Goal: Check status: Check status

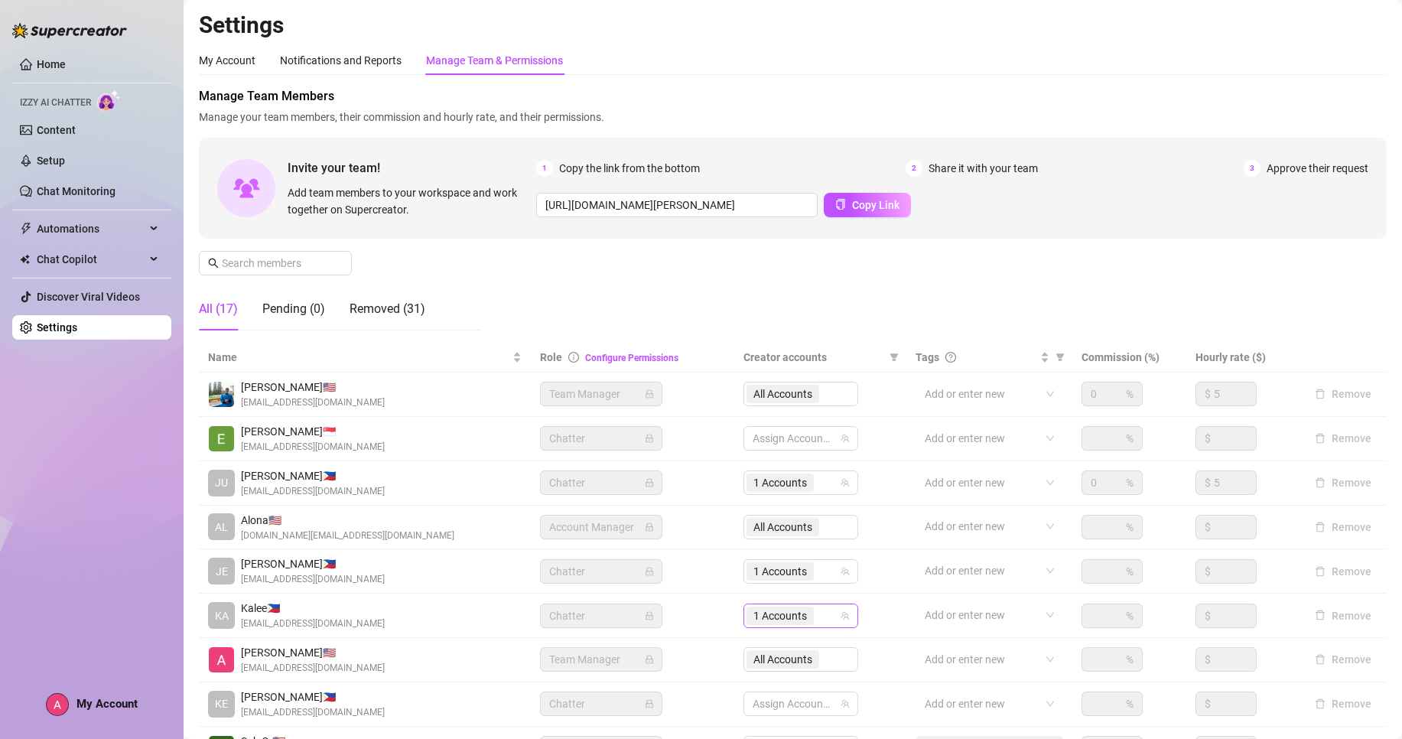
click at [783, 615] on span "1 Accounts" at bounding box center [781, 616] width 54 height 17
click at [901, 309] on div "Manage Team Members Manage your team members, their commission and hourly rate,…" at bounding box center [793, 215] width 1188 height 256
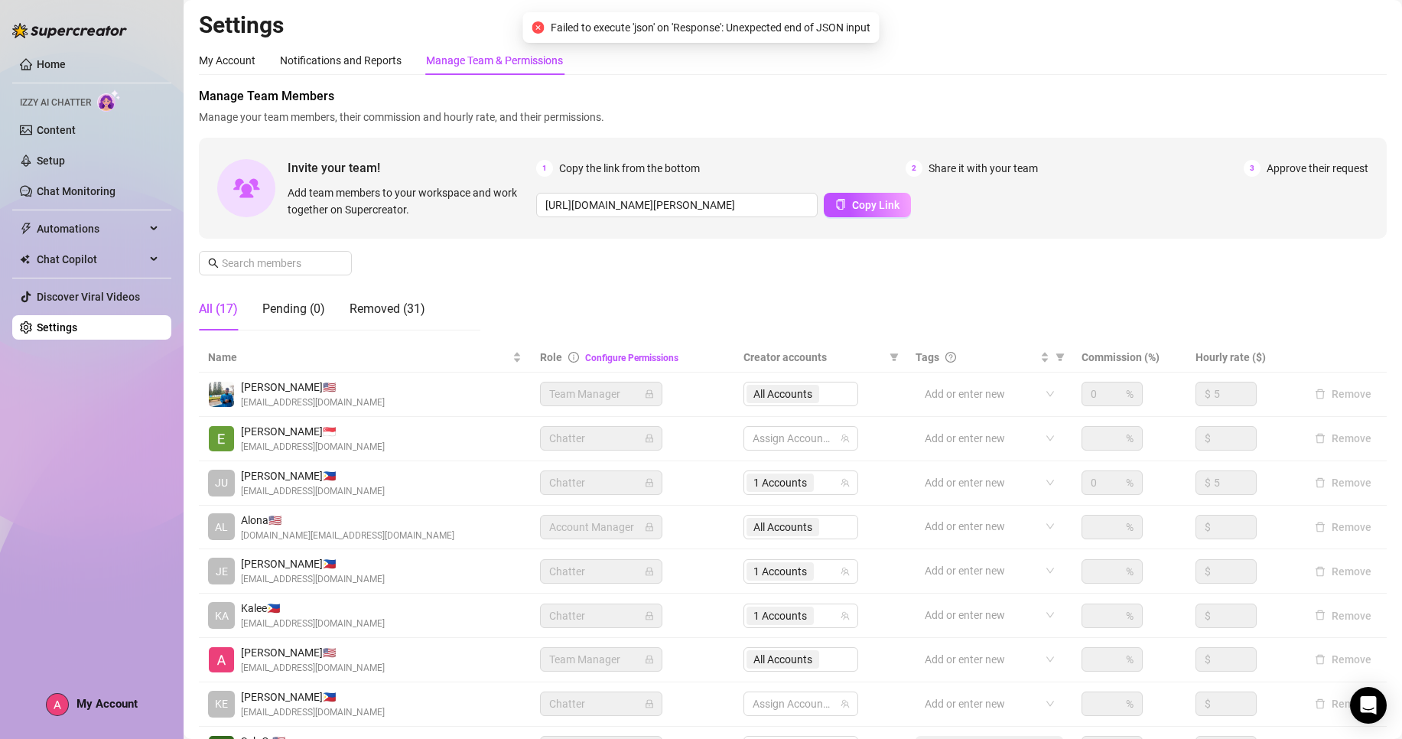
click at [799, 656] on div "All Accounts" at bounding box center [801, 659] width 115 height 24
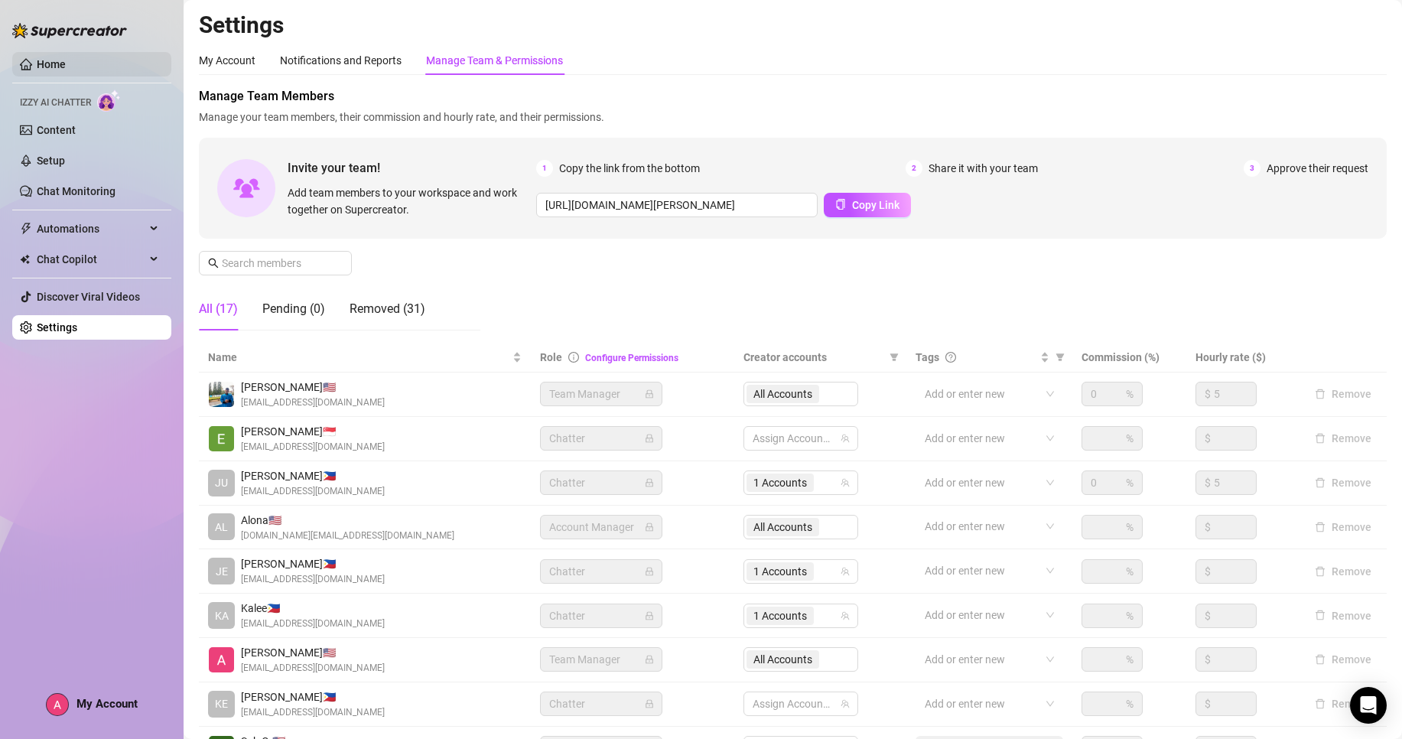
click at [66, 66] on link "Home" at bounding box center [51, 64] width 29 height 12
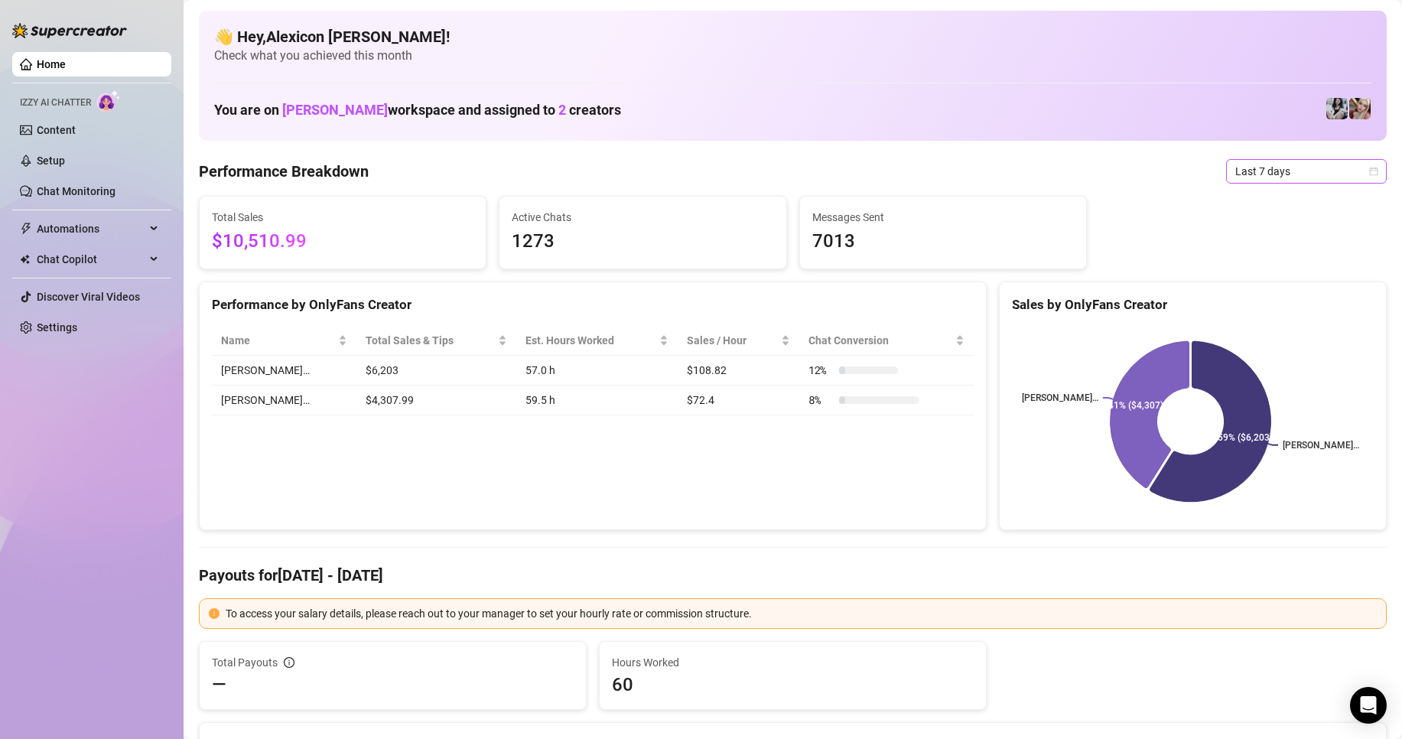
click at [1297, 169] on span "Last 7 days" at bounding box center [1307, 171] width 142 height 23
click at [1255, 295] on div "Custom date" at bounding box center [1294, 300] width 136 height 17
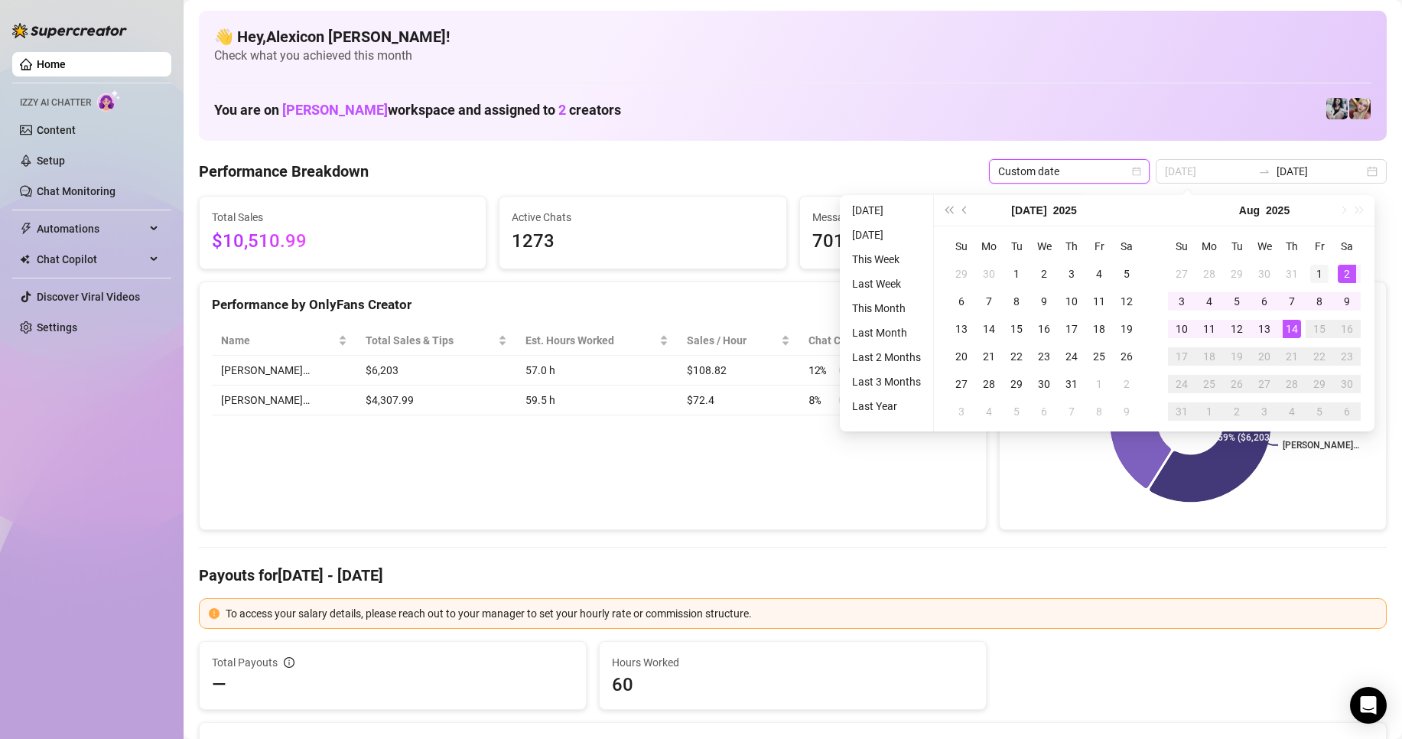
type input "[DATE]"
click at [1321, 277] on div "1" at bounding box center [1320, 274] width 18 height 18
type input "[DATE]"
click at [1299, 327] on div "14" at bounding box center [1292, 329] width 18 height 18
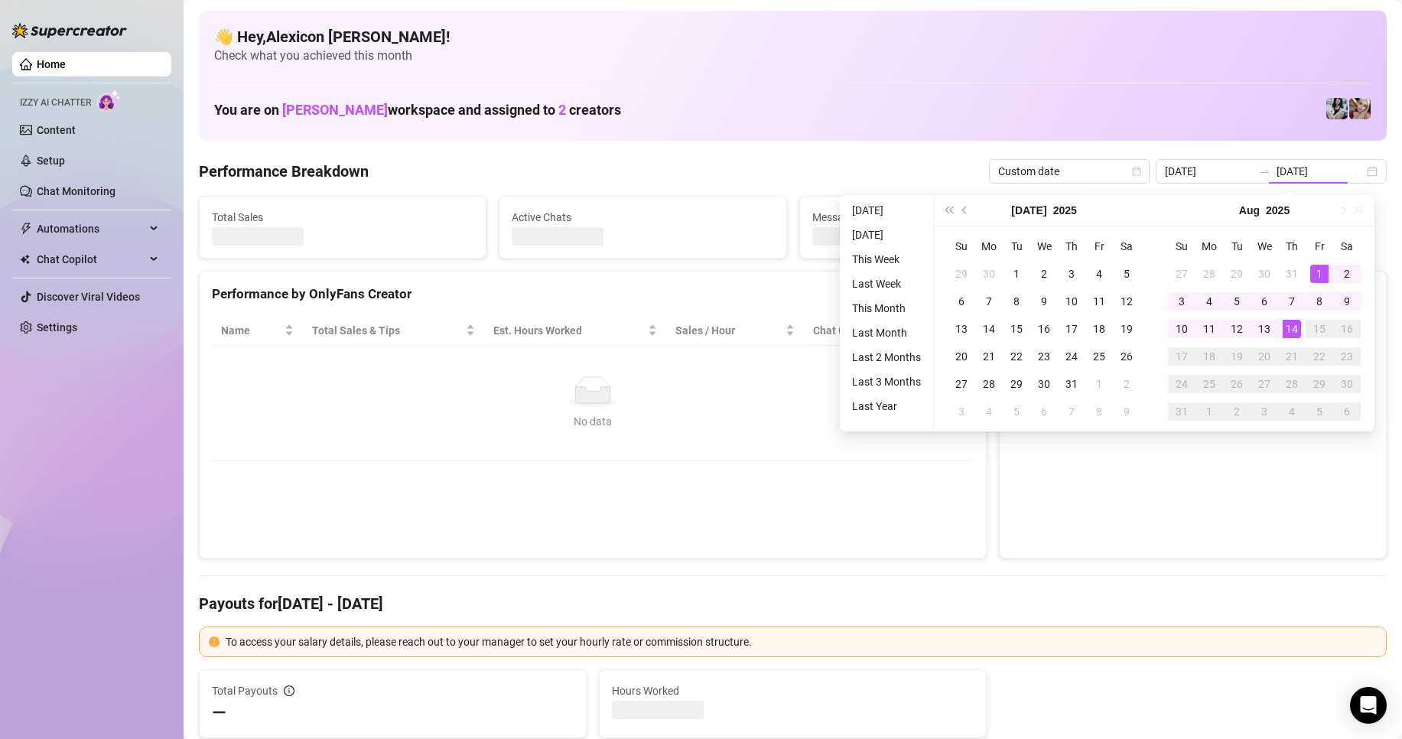
type input "[DATE]"
